Goal: Communication & Community: Ask a question

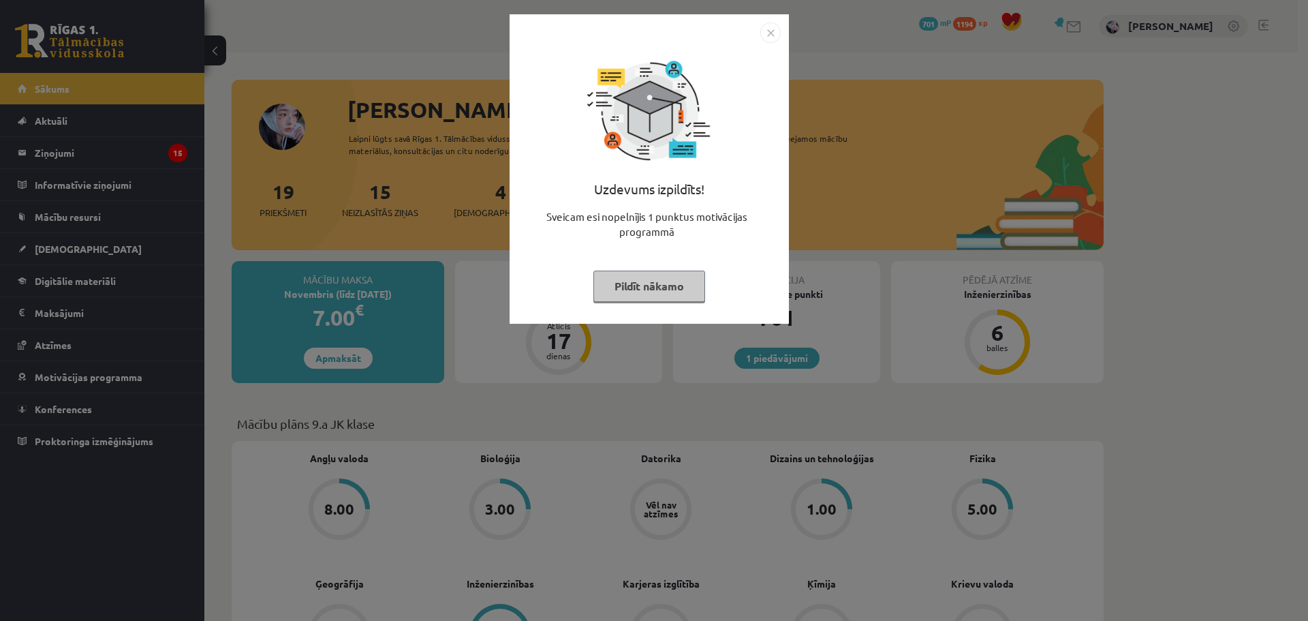
click at [675, 293] on button "Pildīt nākamo" at bounding box center [650, 286] width 112 height 31
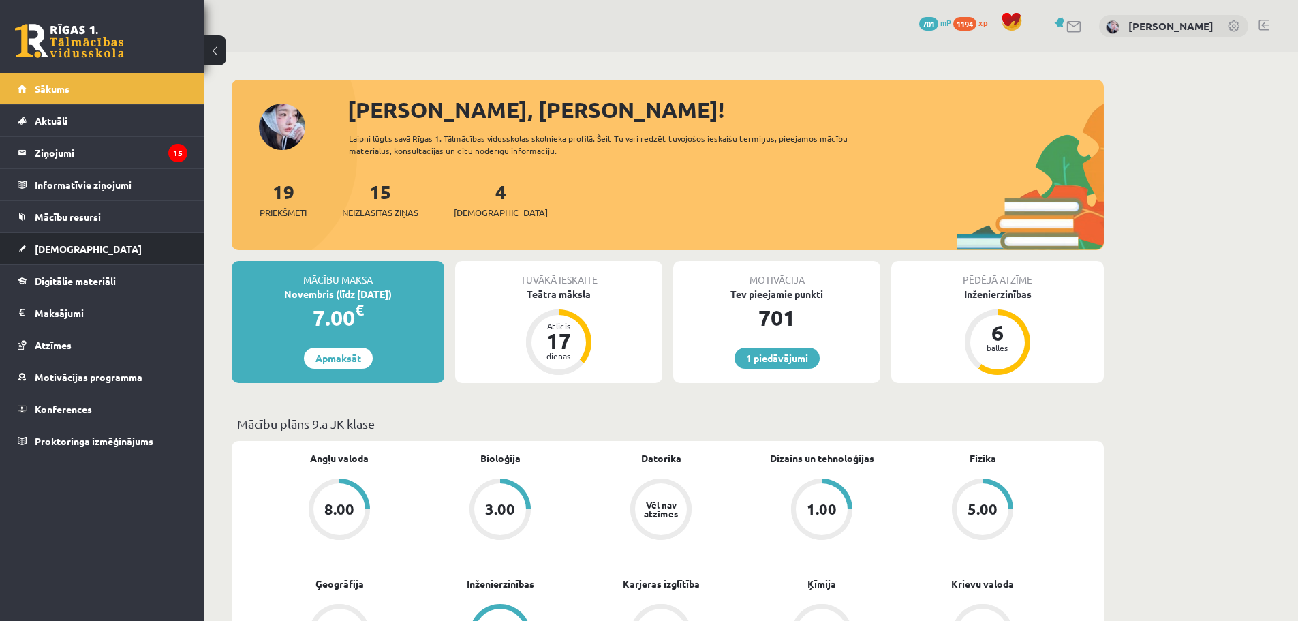
click at [76, 248] on link "[DEMOGRAPHIC_DATA]" at bounding box center [103, 248] width 170 height 31
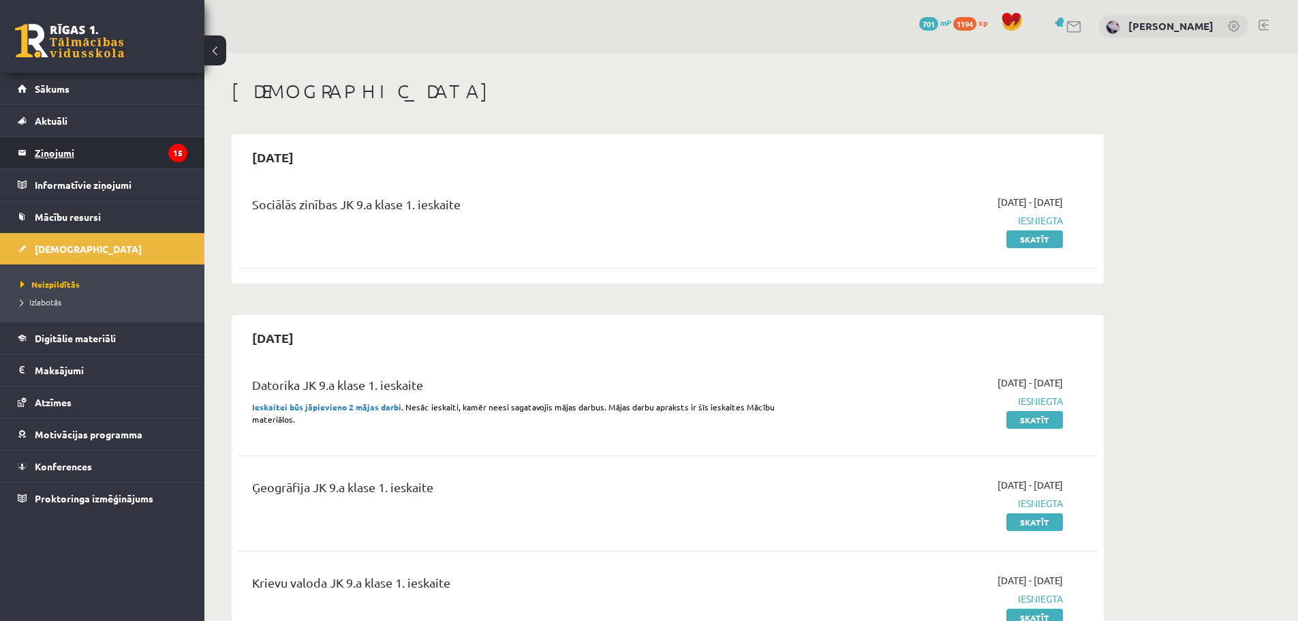
click at [53, 167] on legend "Ziņojumi 15" at bounding box center [111, 152] width 153 height 31
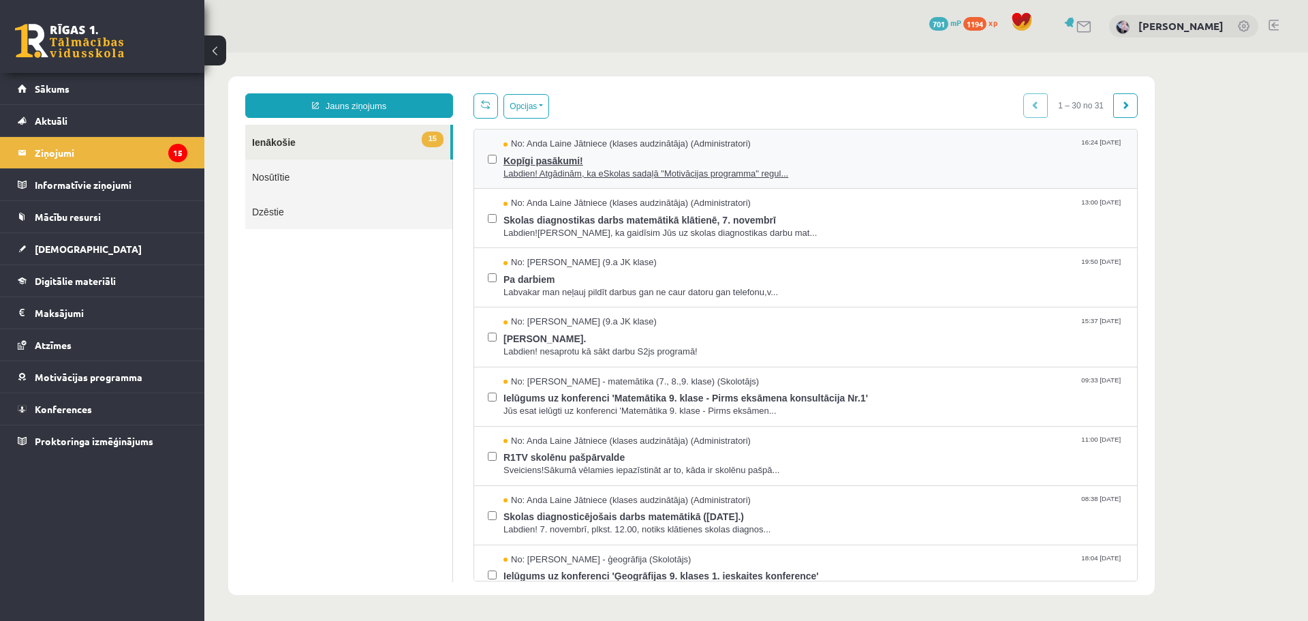
click at [872, 163] on span "Kopīgi pasākumi!" at bounding box center [814, 159] width 620 height 17
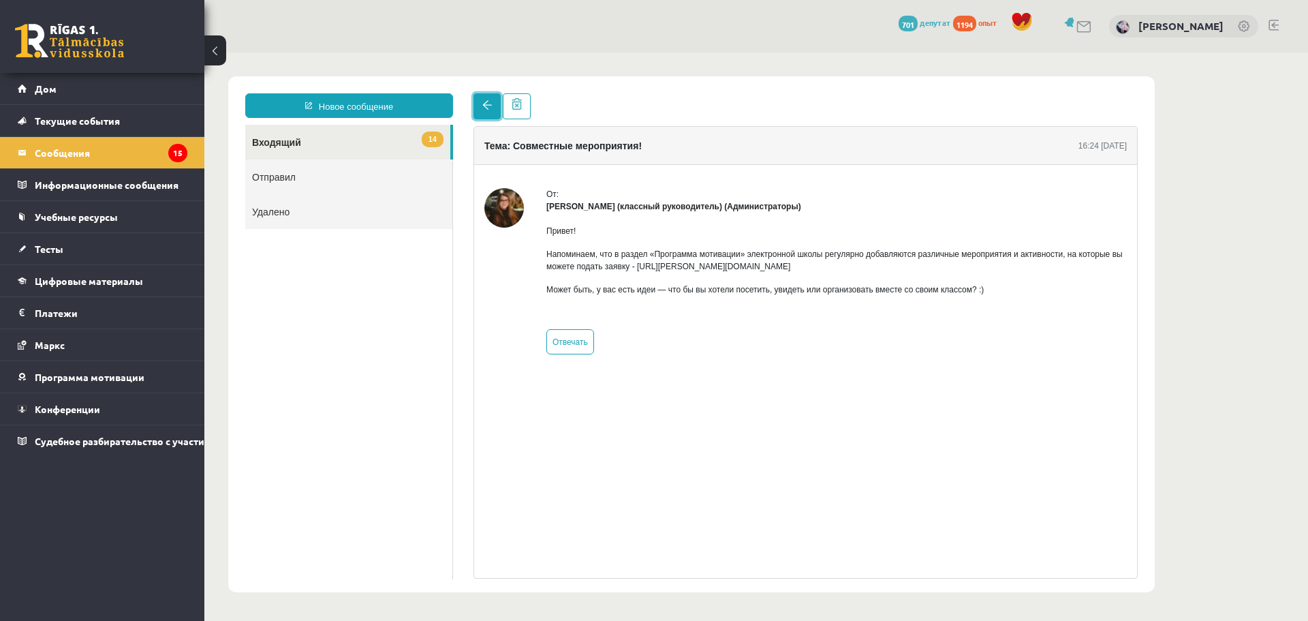
click at [481, 107] on link at bounding box center [487, 106] width 27 height 26
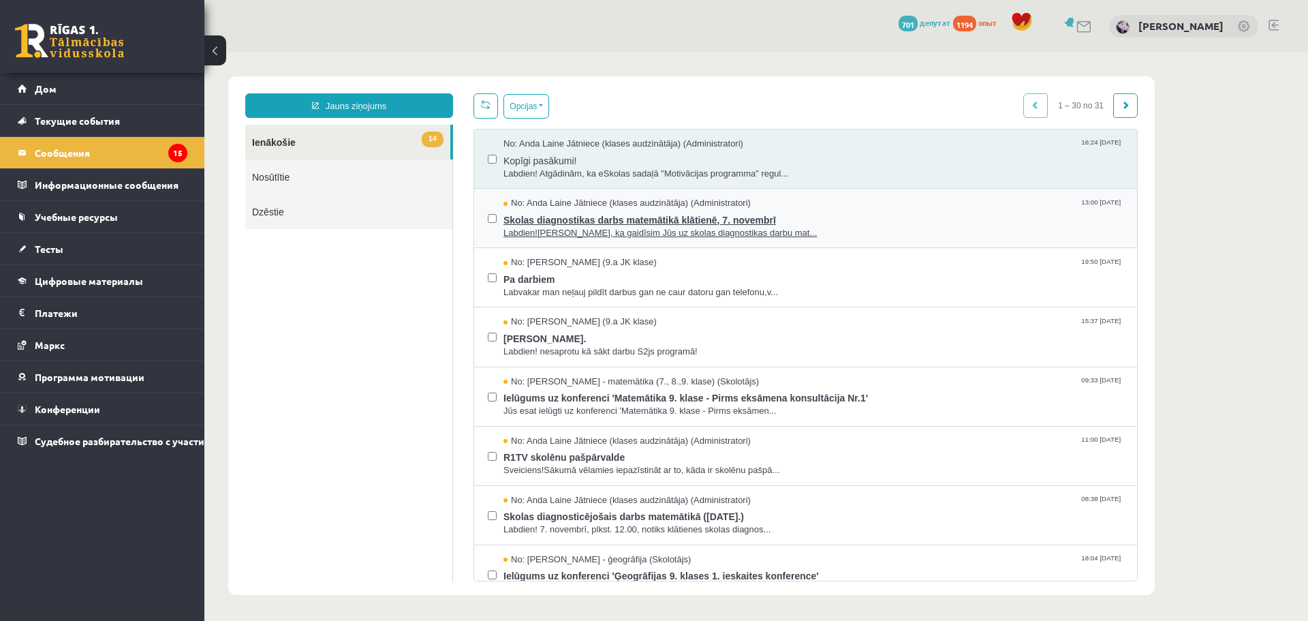
click at [581, 227] on span "Labdien![PERSON_NAME], ka gaidīsim Jūs uz skolas diagnostikas darbu mat..." at bounding box center [814, 233] width 620 height 13
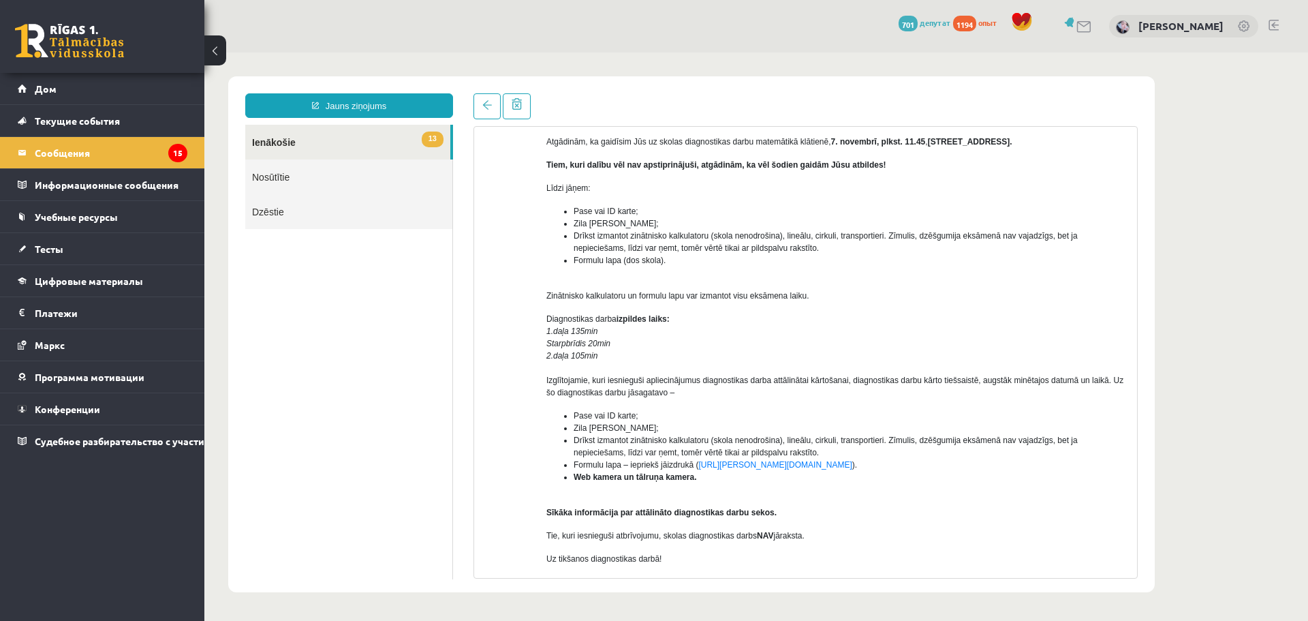
scroll to position [44, 0]
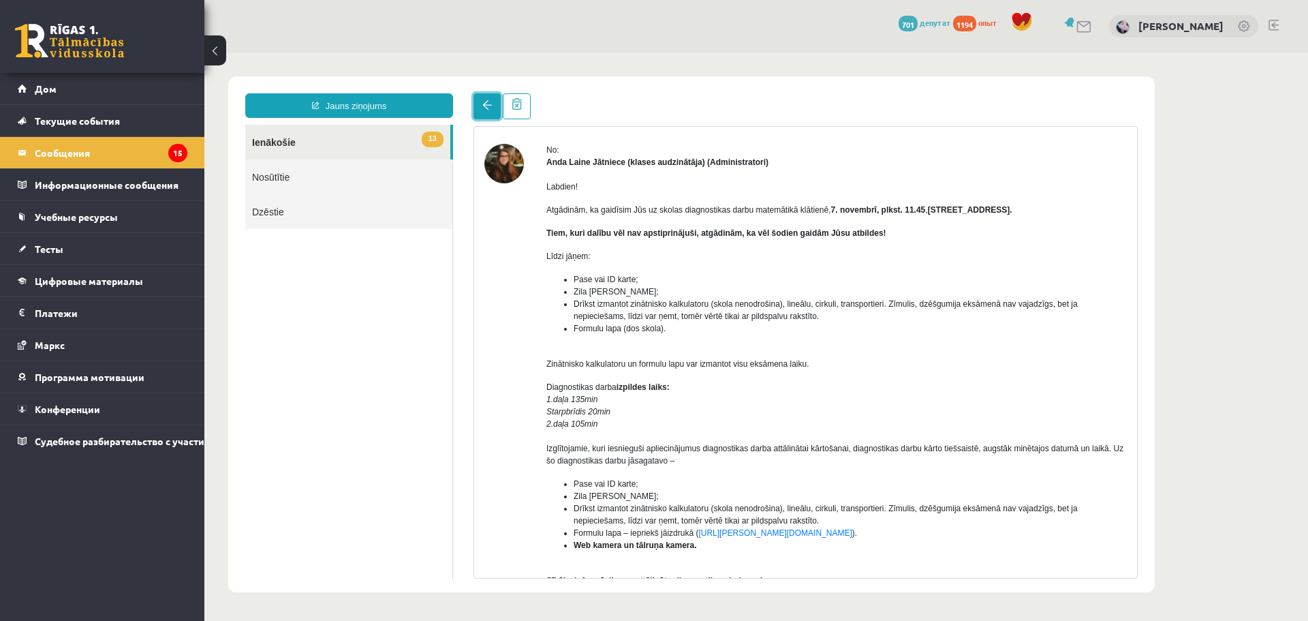
click at [486, 101] on span at bounding box center [488, 105] width 10 height 10
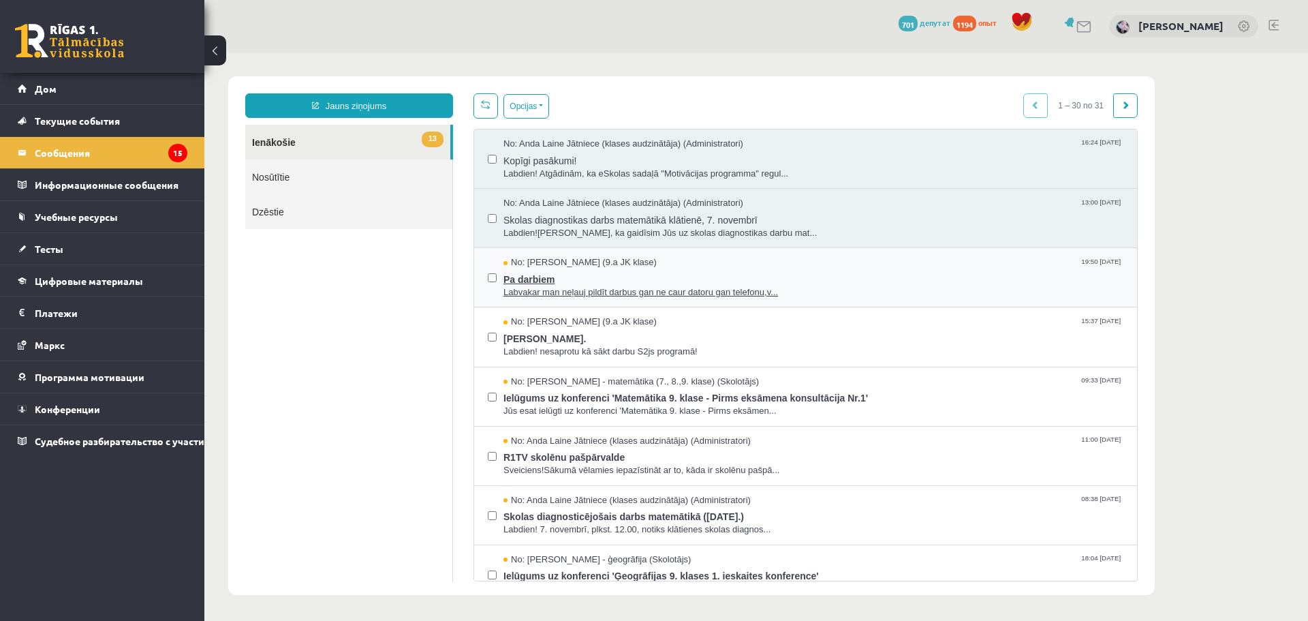
scroll to position [0, 0]
click at [609, 276] on span "Pa darbiem" at bounding box center [814, 277] width 620 height 17
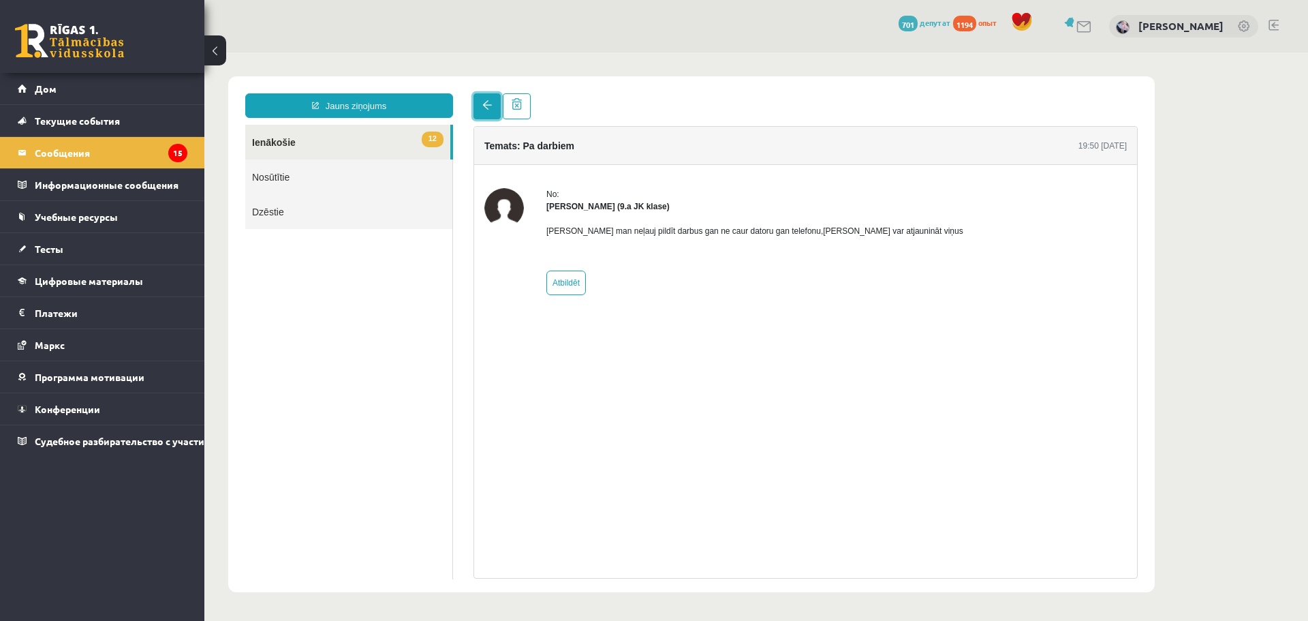
click at [492, 116] on link at bounding box center [487, 106] width 27 height 26
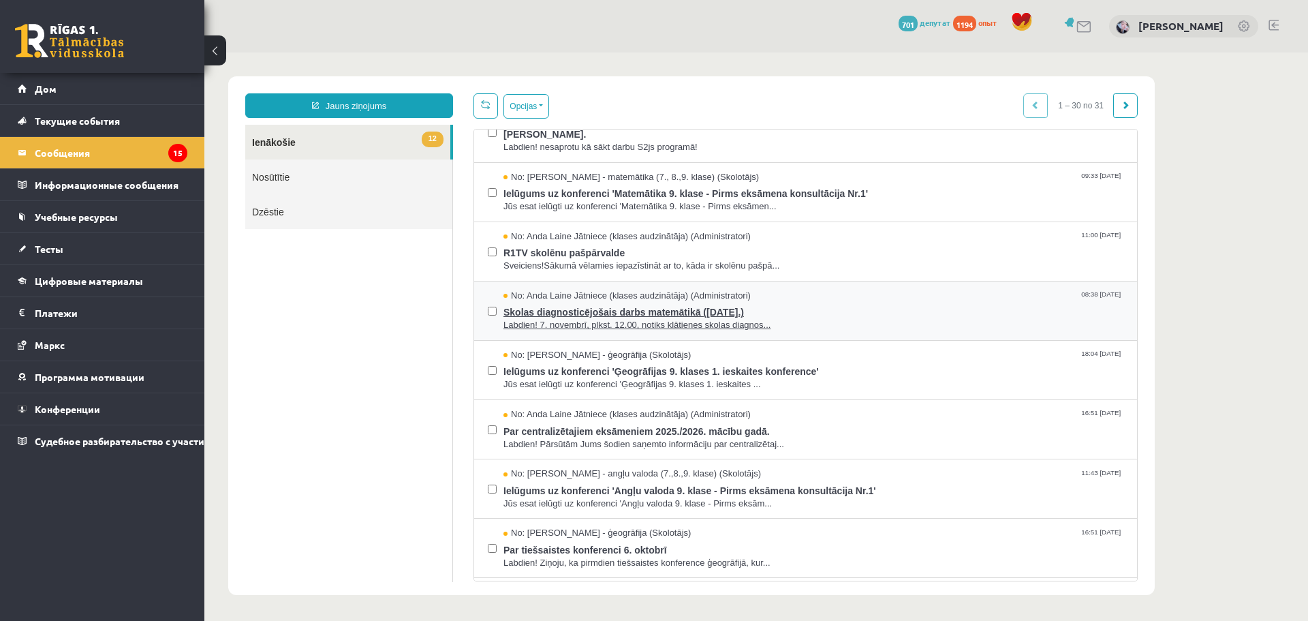
click at [607, 303] on span "Skolas diagnosticējošais darbs matemātikā ([DATE].)" at bounding box center [814, 310] width 620 height 17
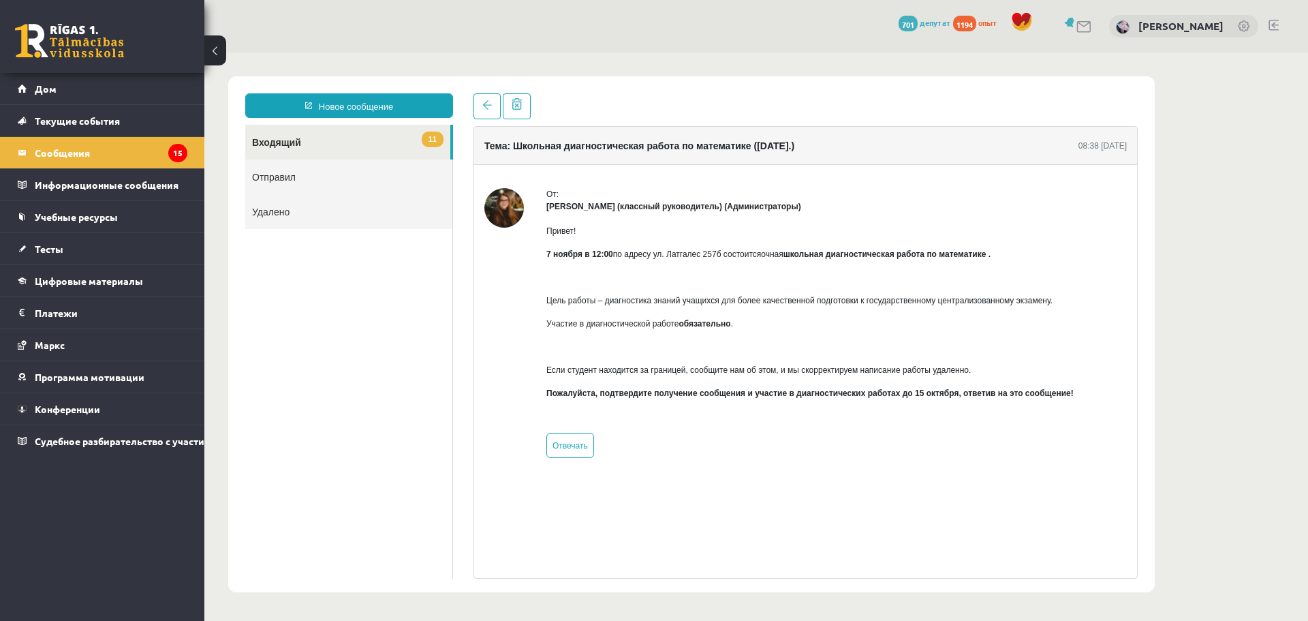
click at [737, 6] on div "1 Подарки 701 депутат 1194 опыт [PERSON_NAME]" at bounding box center [756, 26] width 1104 height 52
click at [490, 112] on link at bounding box center [487, 106] width 27 height 26
click at [418, 136] on link "11 Входящий" at bounding box center [347, 142] width 205 height 35
click at [403, 141] on link "11 Входящий" at bounding box center [347, 142] width 205 height 35
click at [487, 108] on span at bounding box center [488, 105] width 10 height 10
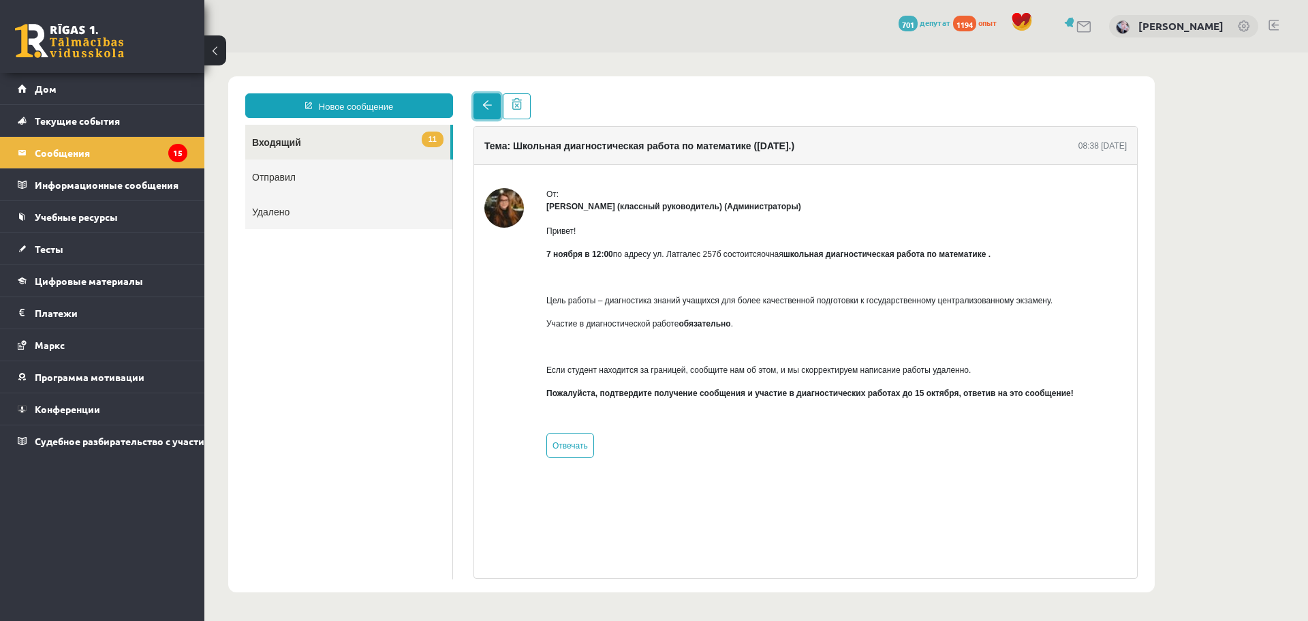
click at [487, 108] on span at bounding box center [488, 105] width 10 height 10
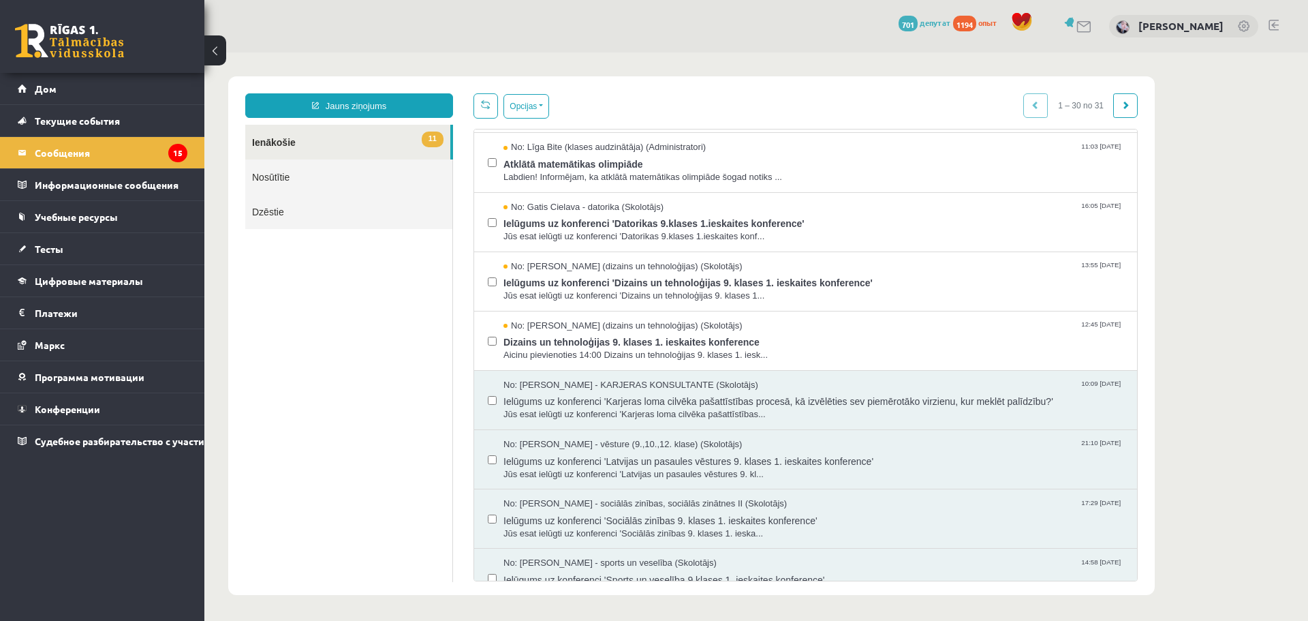
scroll to position [648, 0]
click at [766, 331] on div "No: [PERSON_NAME] (dizains un tehnoloģijas) (Skolotājs) 12:45 [DATE]" at bounding box center [814, 327] width 620 height 13
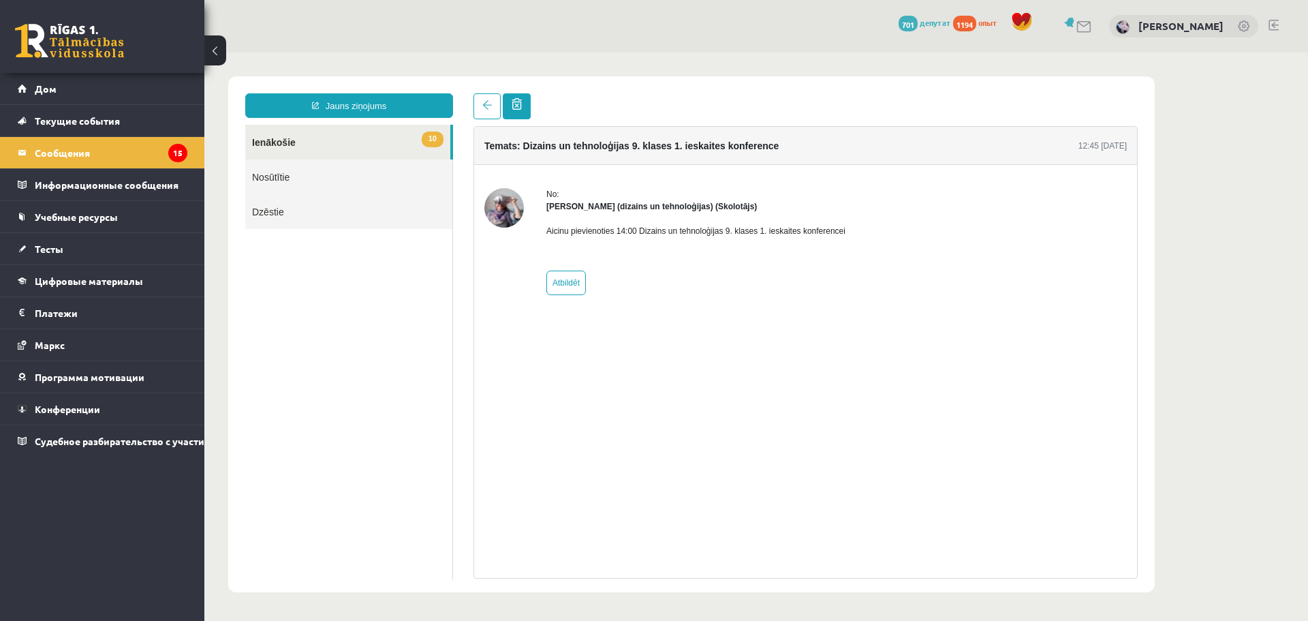
scroll to position [0, 0]
click at [488, 101] on span at bounding box center [488, 105] width 10 height 10
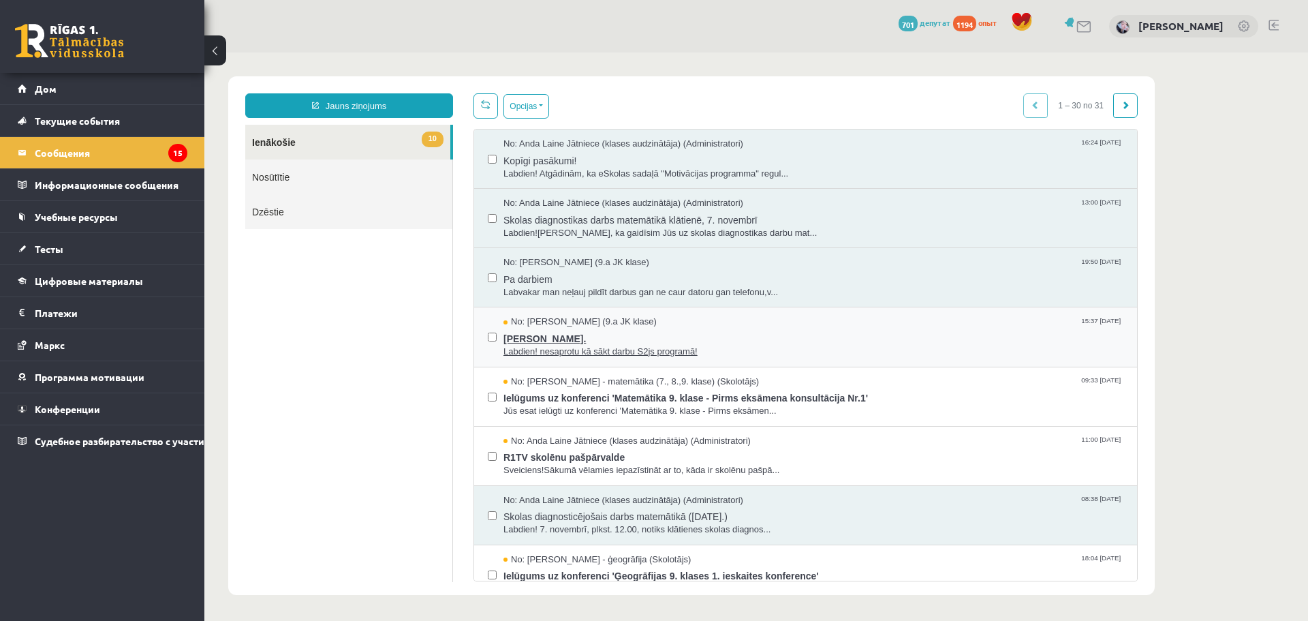
click at [663, 351] on span "Labdien! nesaprotu kā sākt darbu S2js programā!" at bounding box center [814, 352] width 620 height 13
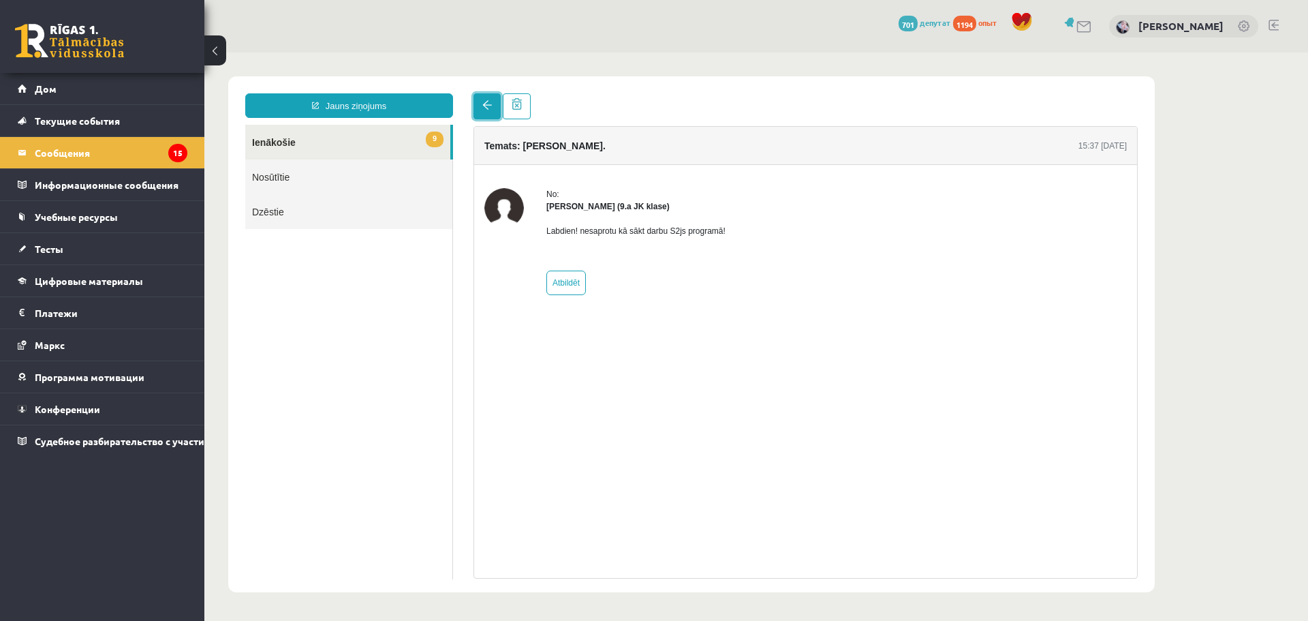
click at [487, 112] on link at bounding box center [487, 106] width 27 height 26
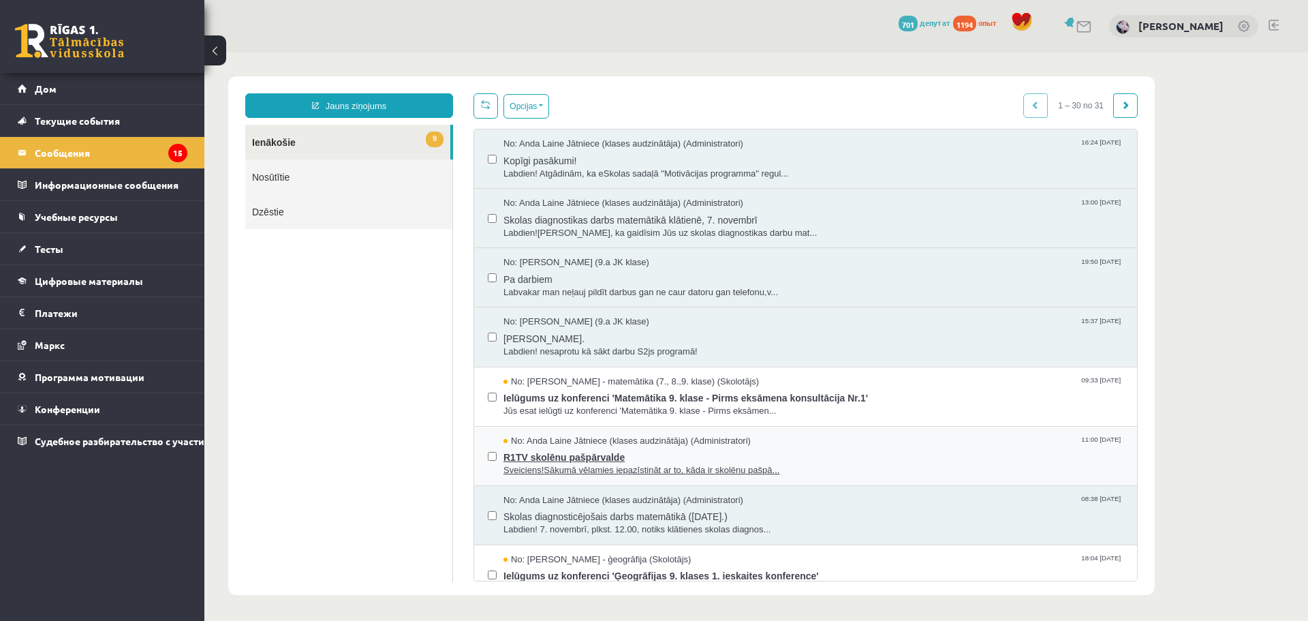
click at [635, 450] on span "R1TV skolēnu pašpārvalde" at bounding box center [814, 455] width 620 height 17
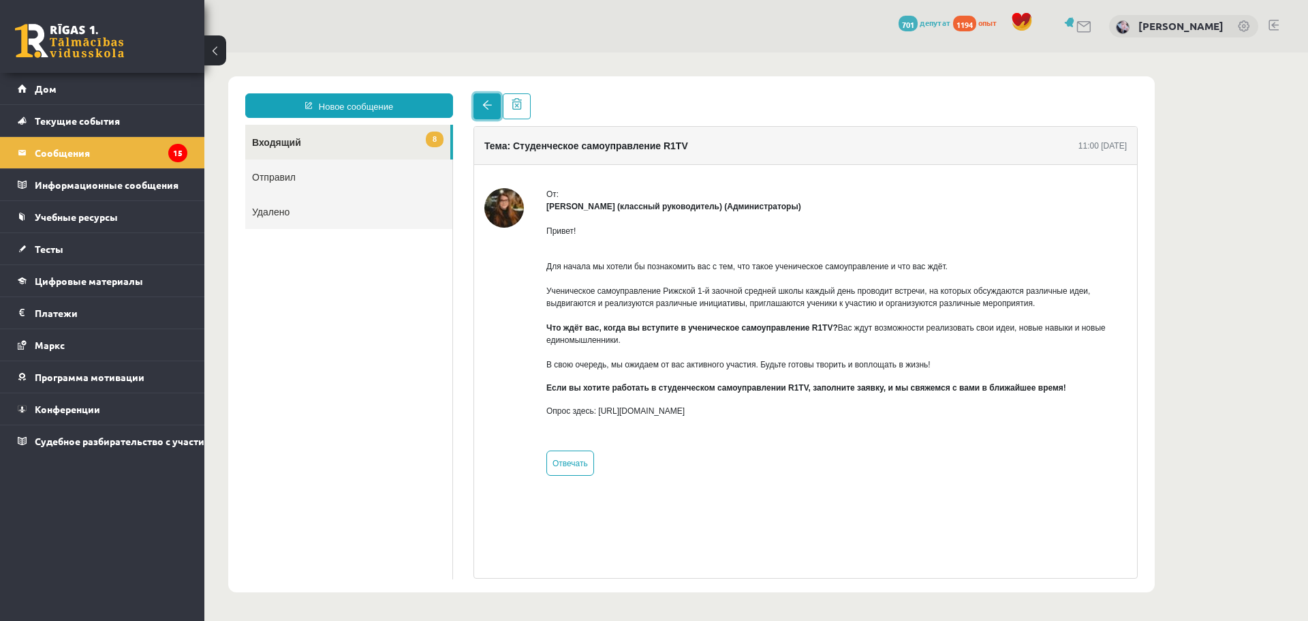
click at [487, 101] on span at bounding box center [488, 105] width 10 height 10
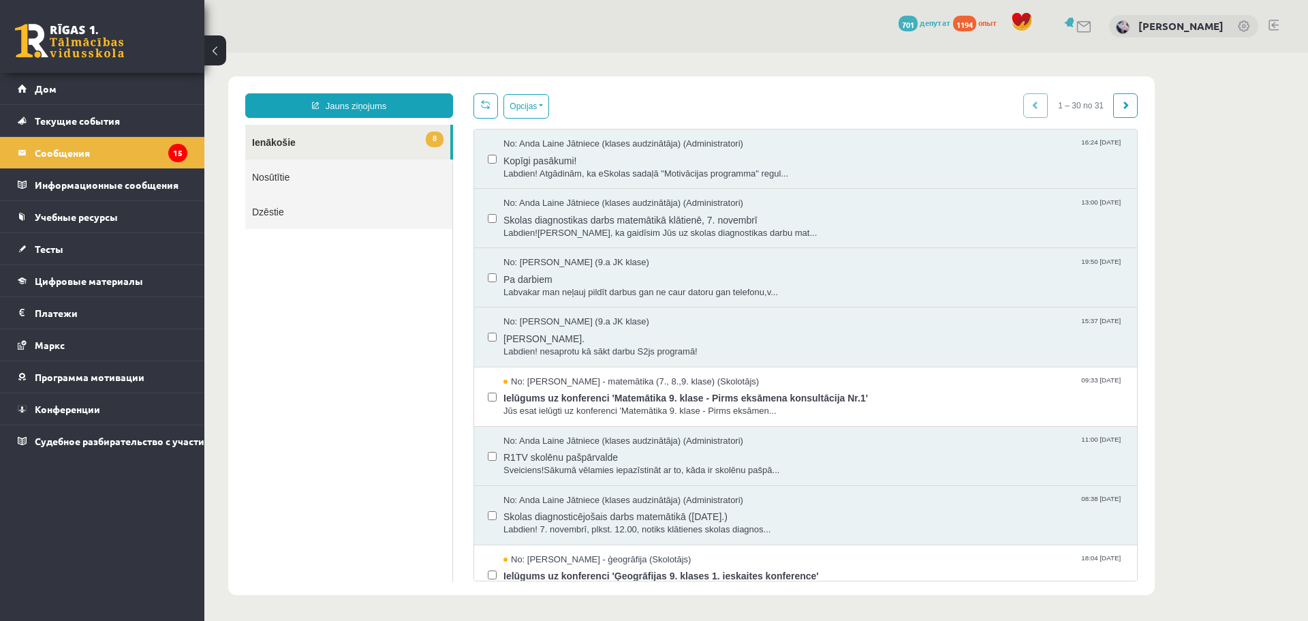
click at [487, 101] on span at bounding box center [486, 104] width 10 height 10
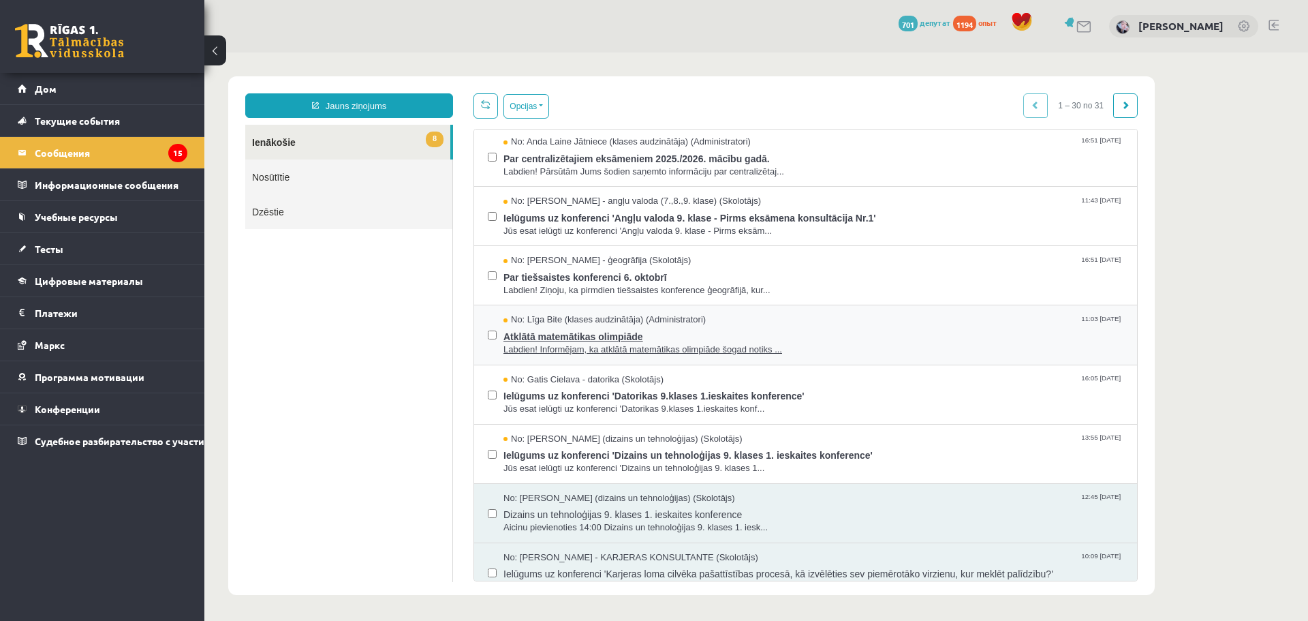
scroll to position [409, 0]
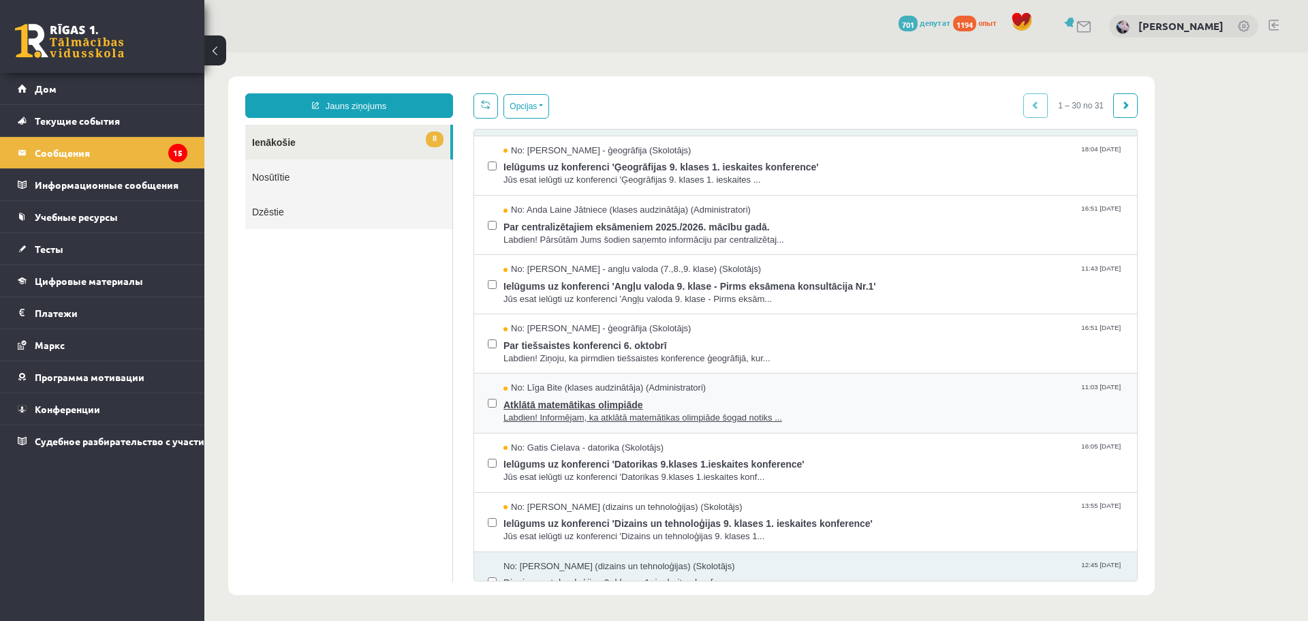
click at [619, 397] on span "Atklātā matemātikas olimpiāde" at bounding box center [814, 403] width 620 height 17
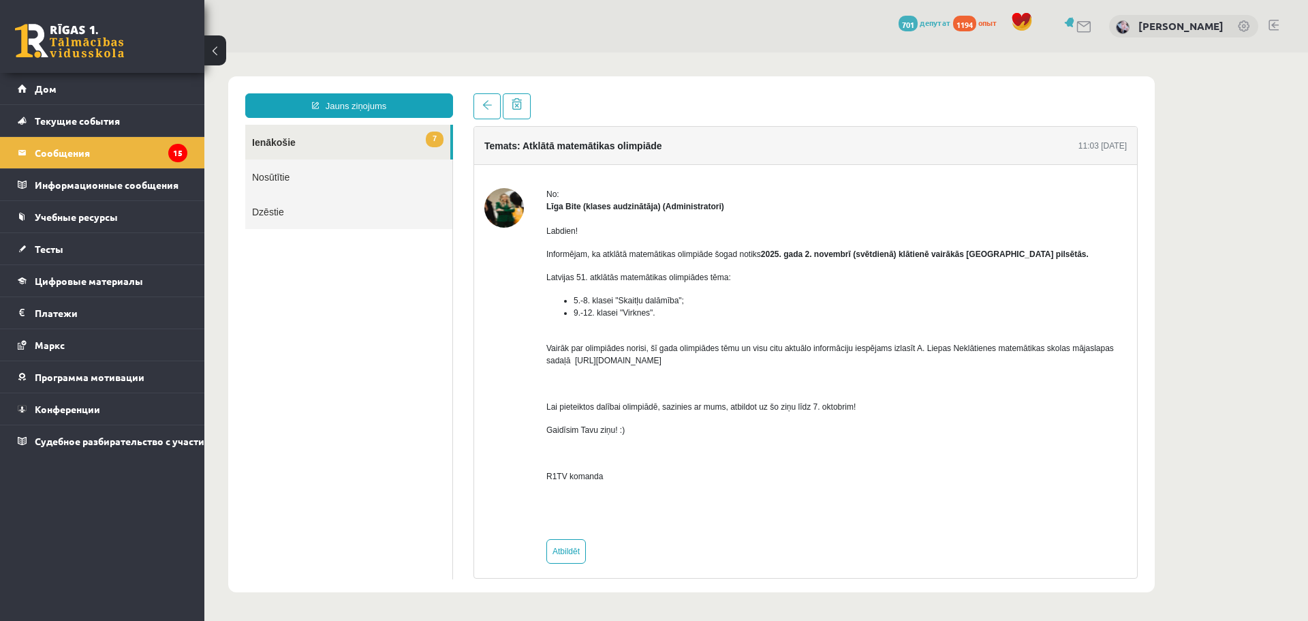
scroll to position [0, 0]
click at [488, 100] on link at bounding box center [487, 106] width 27 height 26
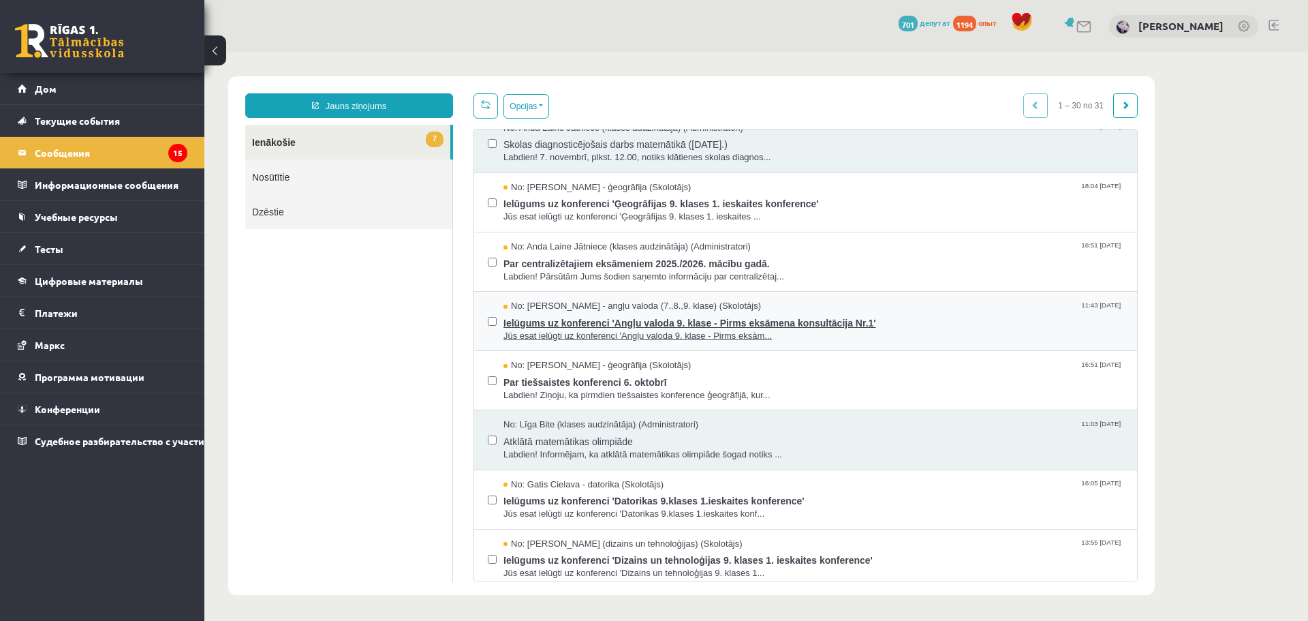
scroll to position [341, 0]
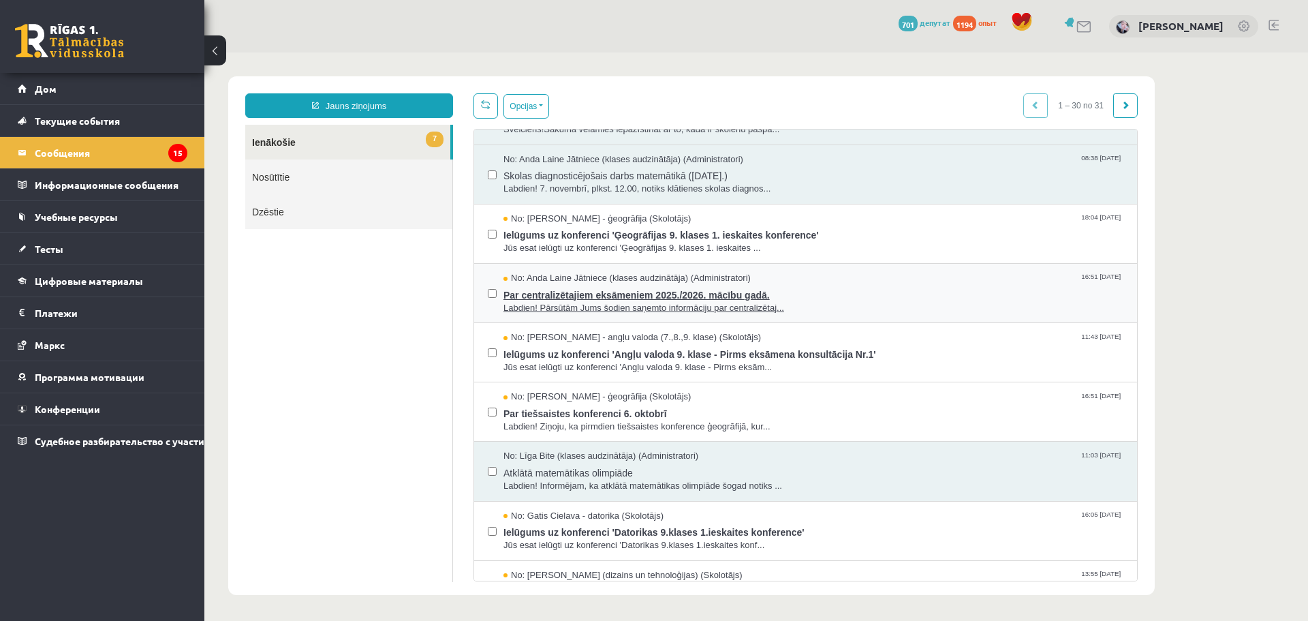
click at [760, 285] on span "Par centralizētajiem eksāmeniem 2025./2026. mācību gadā." at bounding box center [814, 293] width 620 height 17
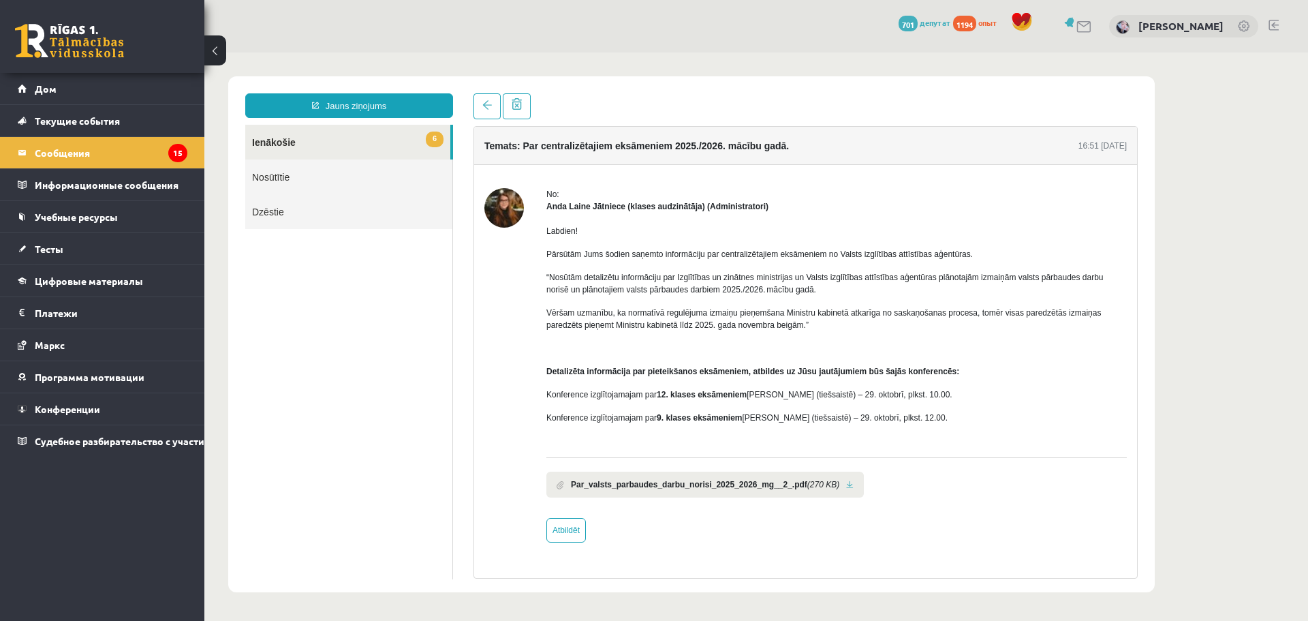
scroll to position [0, 0]
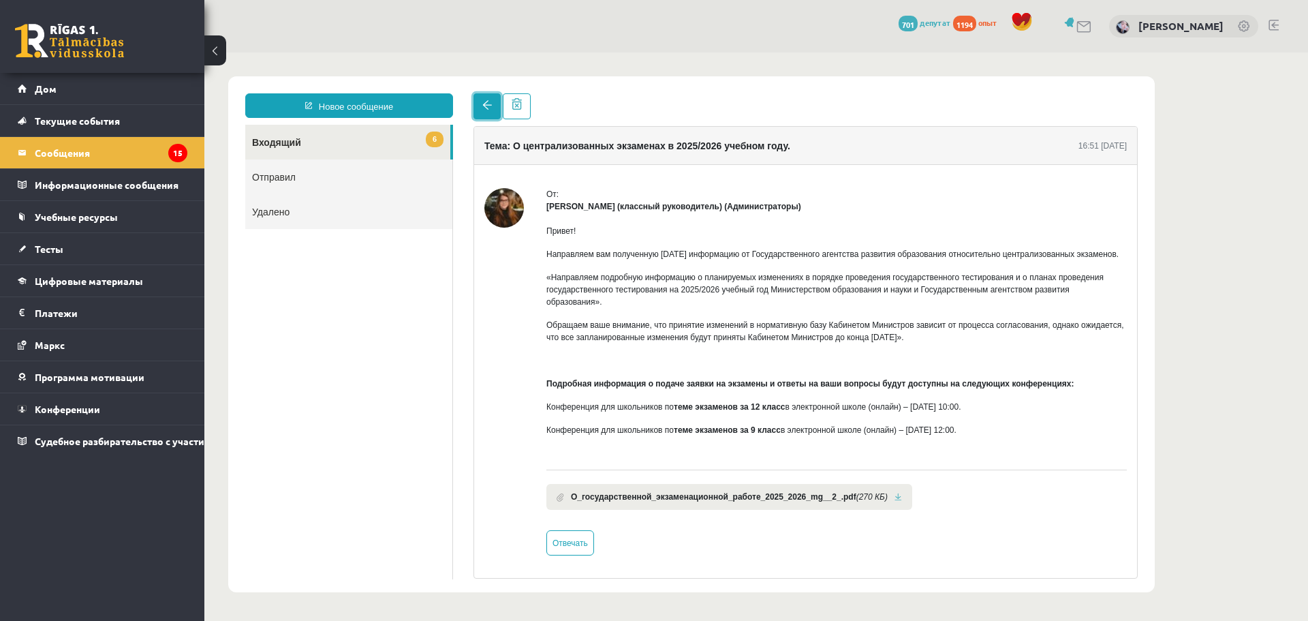
click at [497, 107] on link at bounding box center [487, 106] width 27 height 26
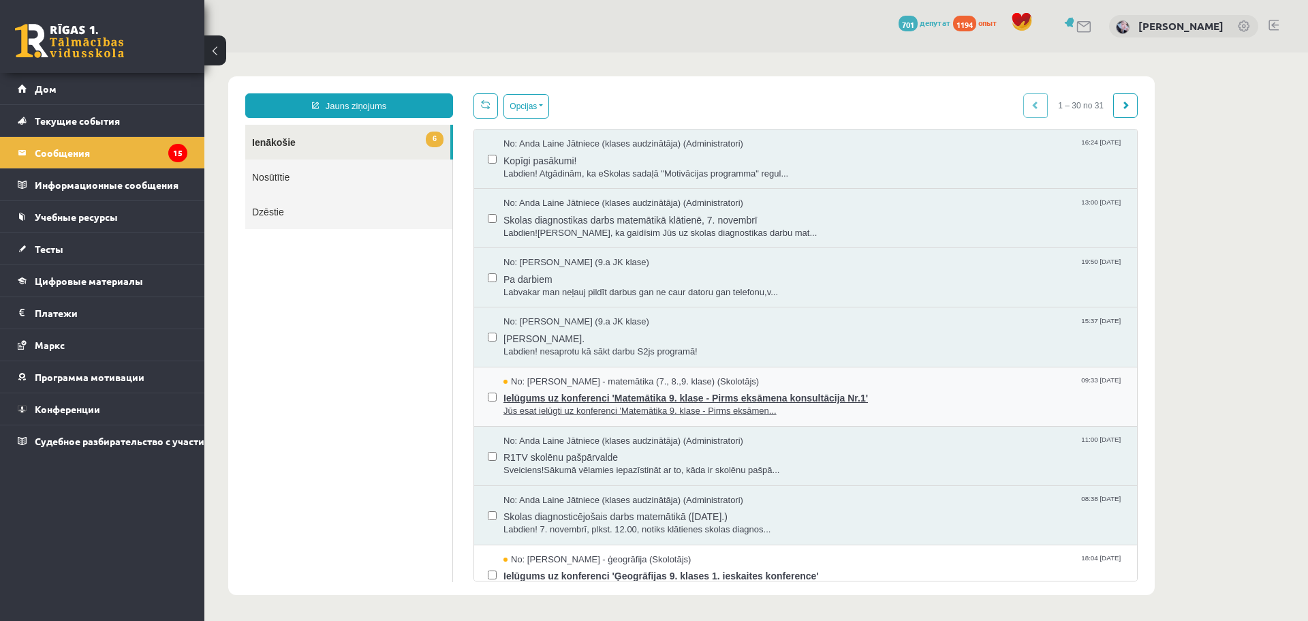
click at [838, 388] on span "Ielūgums uz konferenci 'Matemātika 9. klase - Pirms eksāmena konsultācija Nr.1'" at bounding box center [814, 396] width 620 height 17
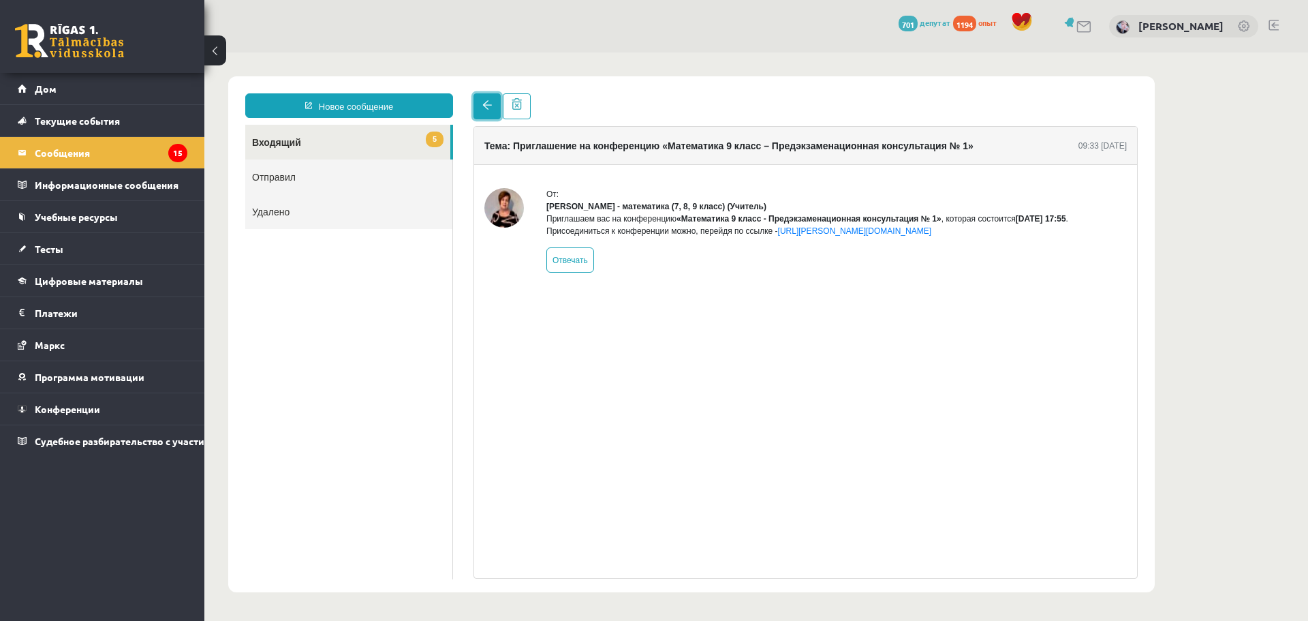
click at [487, 109] on span at bounding box center [488, 105] width 10 height 10
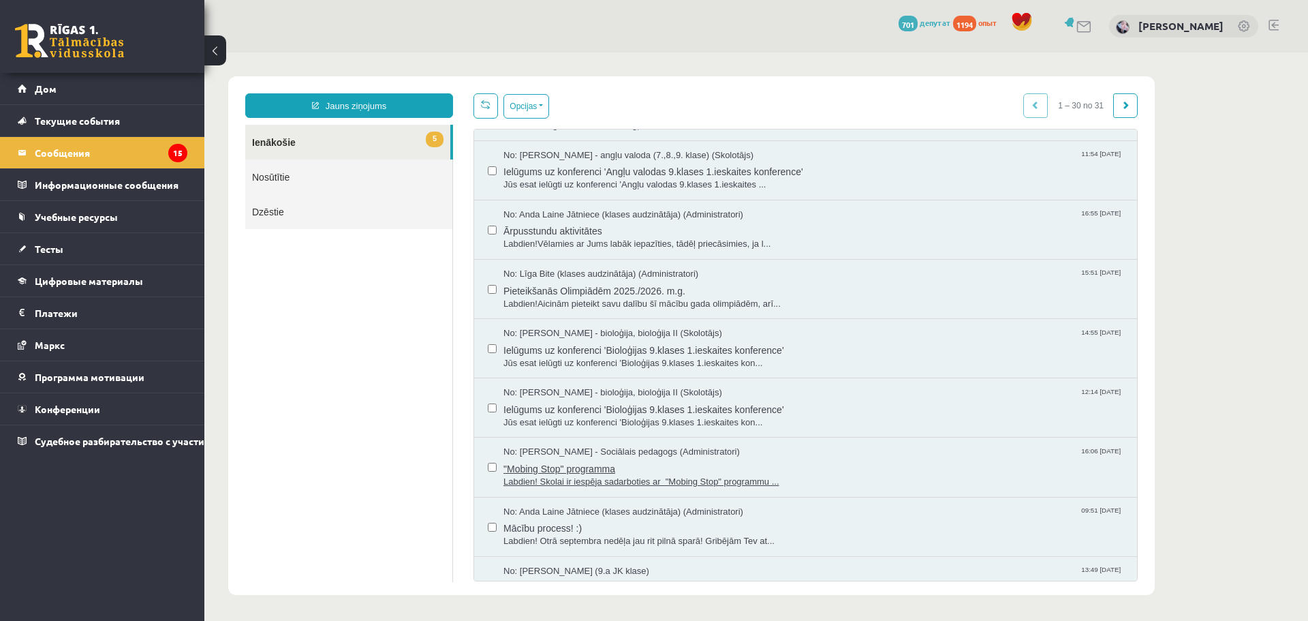
scroll to position [1330, 0]
